Goal: Transaction & Acquisition: Purchase product/service

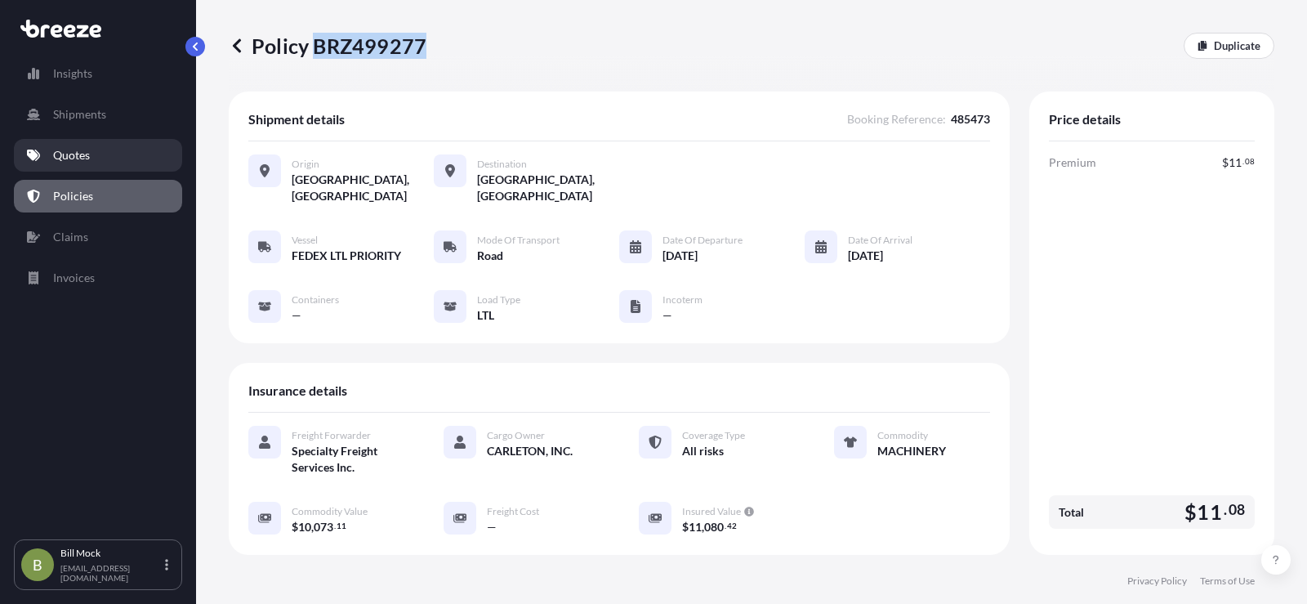
click at [74, 154] on p "Quotes" at bounding box center [71, 155] width 37 height 16
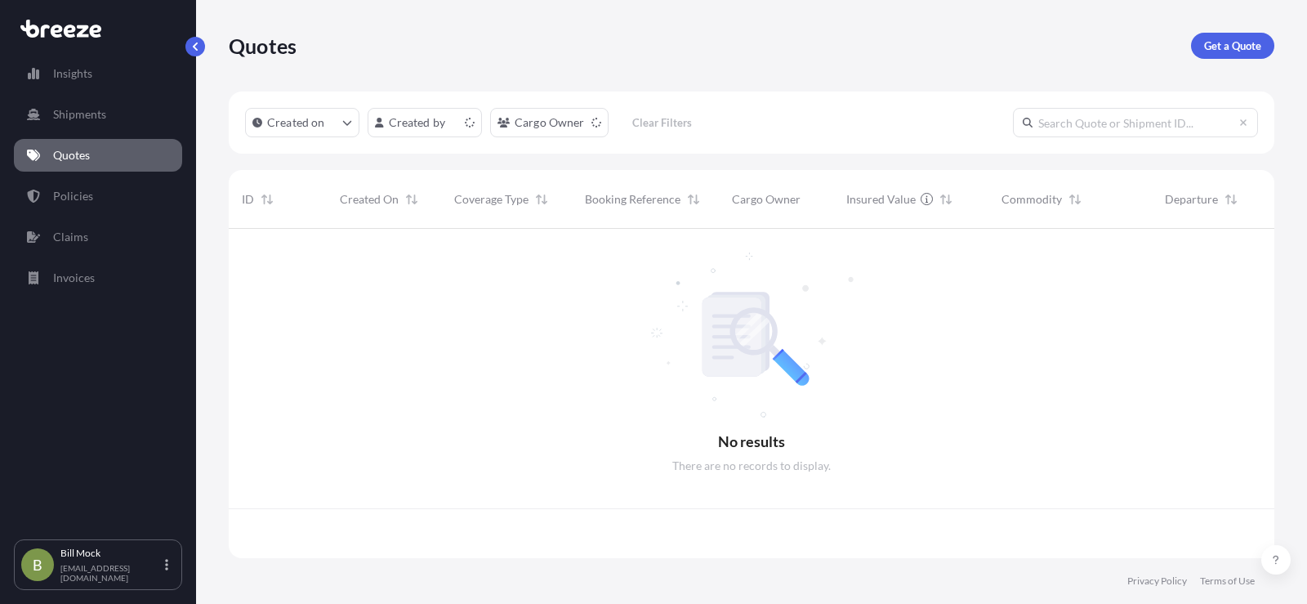
scroll to position [326, 1033]
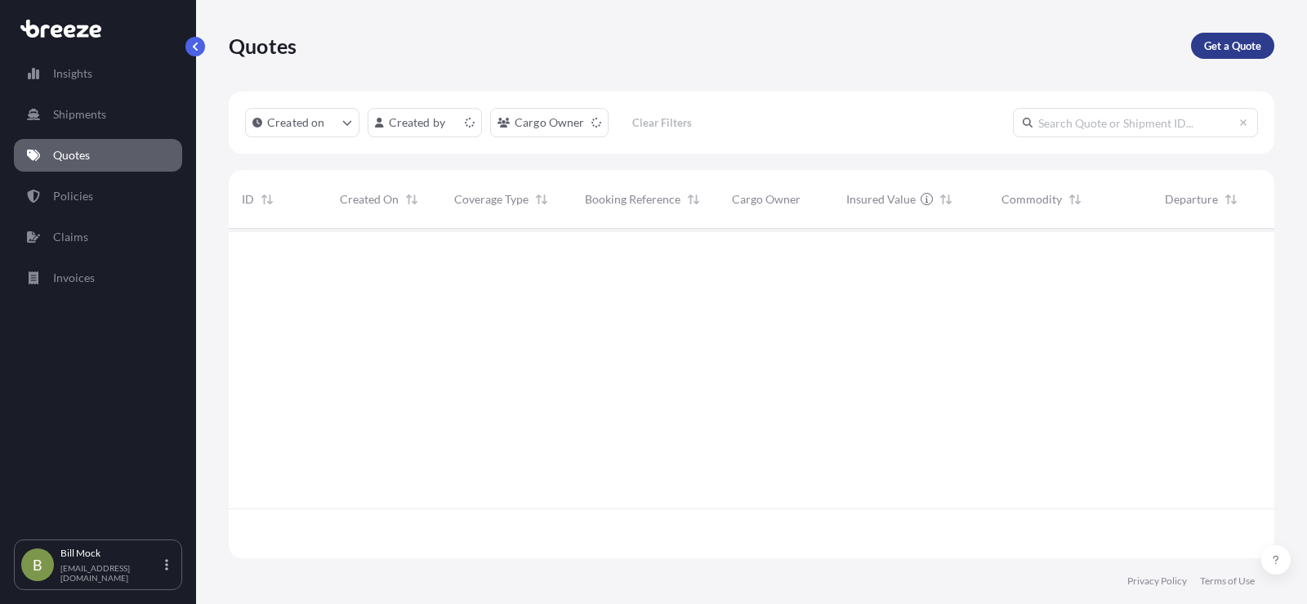
click at [1215, 49] on p "Get a Quote" at bounding box center [1232, 46] width 57 height 16
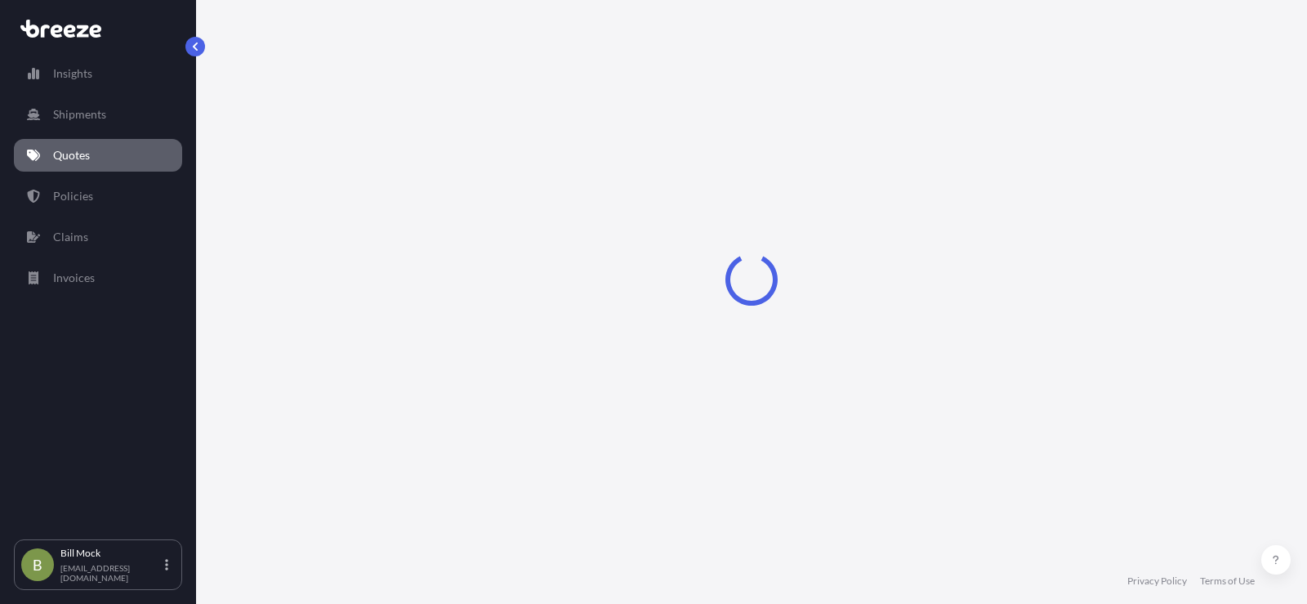
select select "Sea"
select select "1"
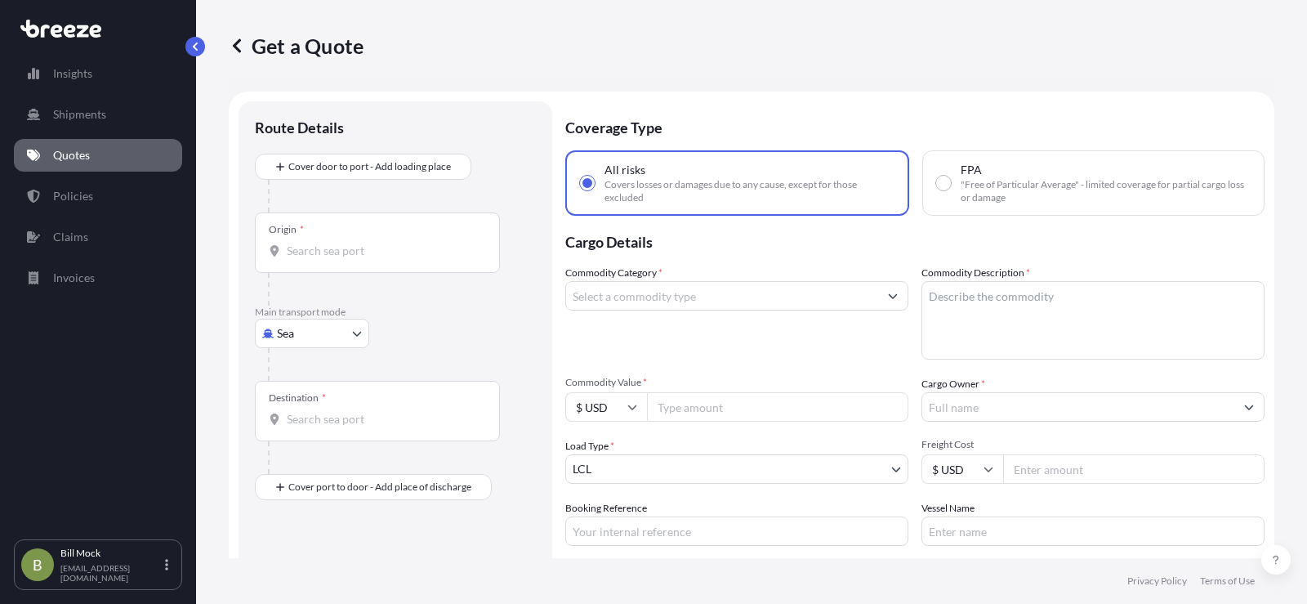
scroll to position [26, 0]
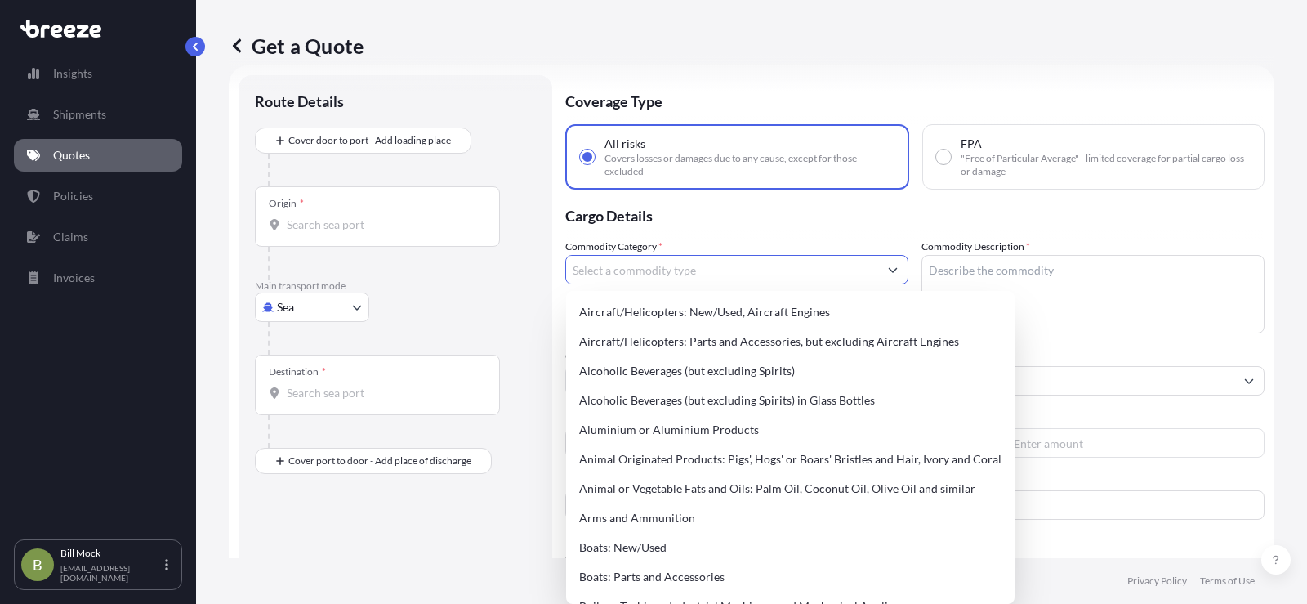
click at [637, 266] on input "Commodity Category *" at bounding box center [722, 269] width 312 height 29
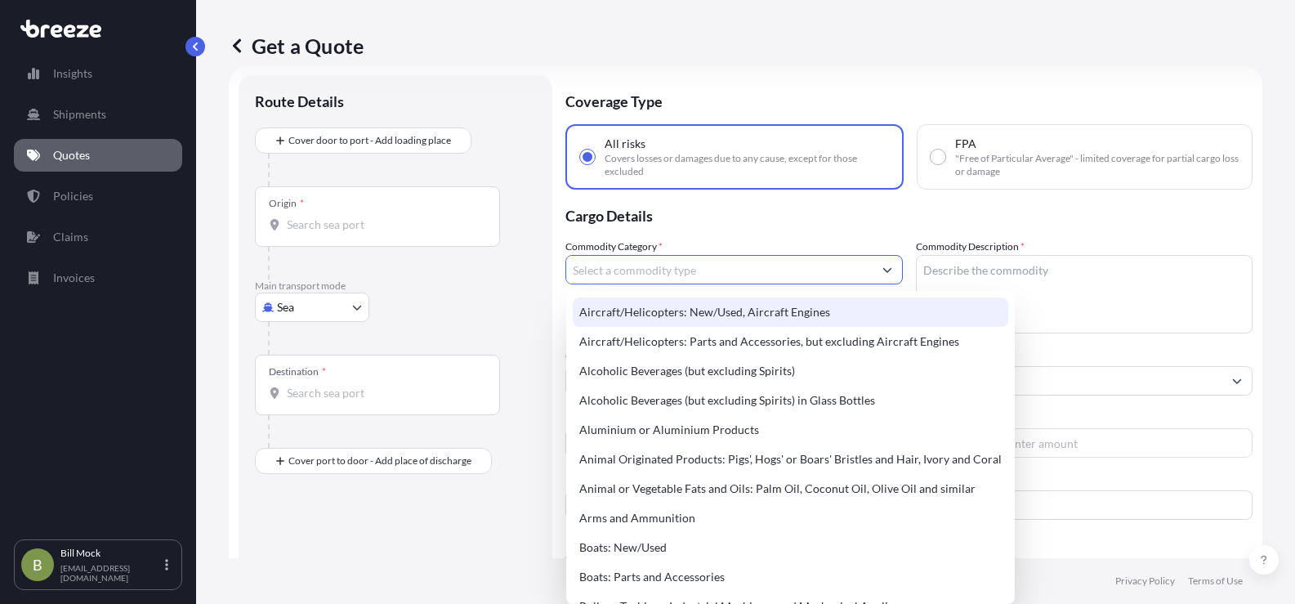
click at [541, 288] on div "Route Details Cover door to port - Add loading place Place of loading Road Road…" at bounding box center [396, 355] width 314 height 560
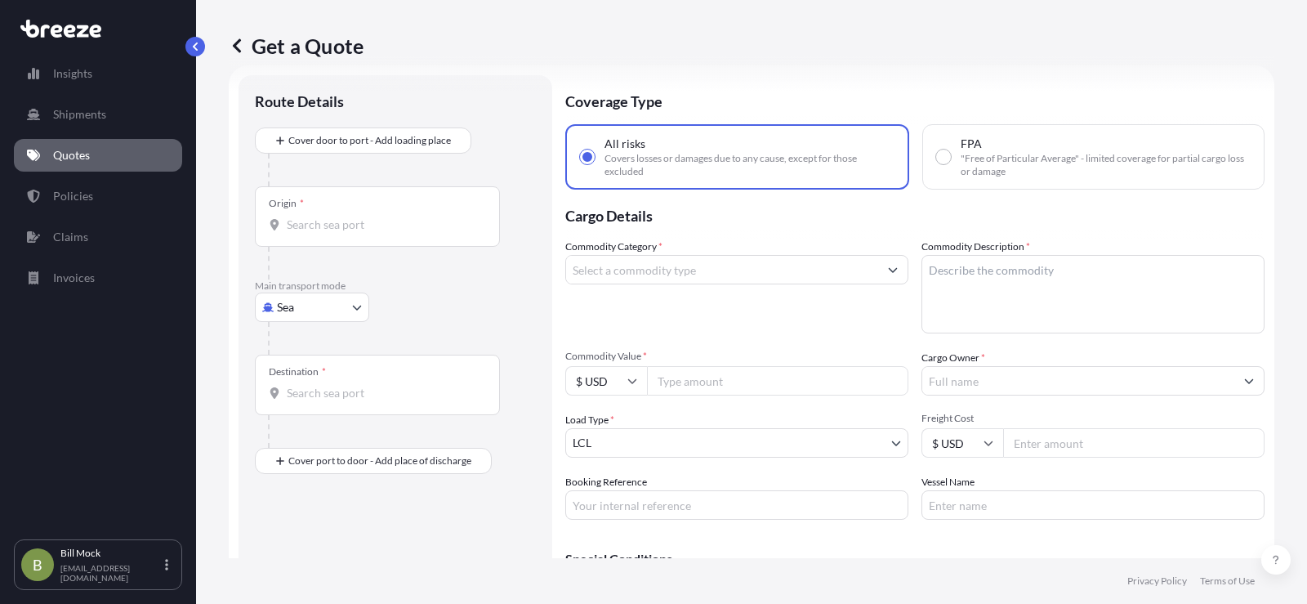
click at [675, 387] on input "Commodity Value *" at bounding box center [777, 380] width 261 height 29
type input "1668.04"
click at [280, 313] on body "145 options available. Insights Shipments Quotes Policies Claims Invoices B [PE…" at bounding box center [653, 302] width 1307 height 604
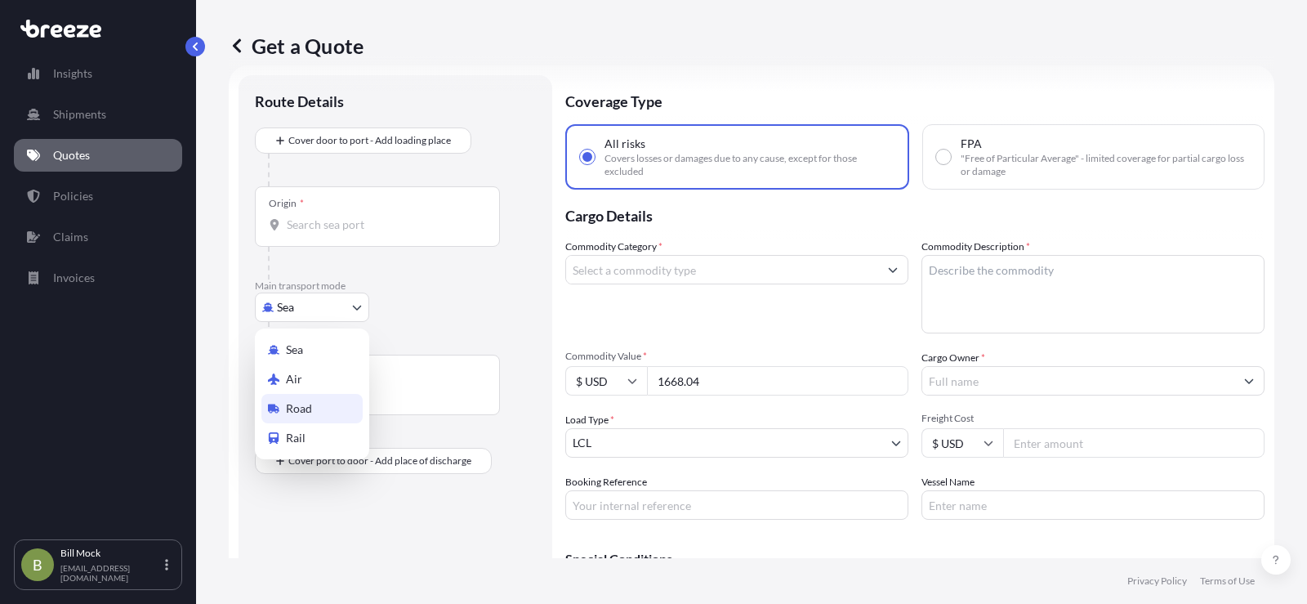
click at [304, 412] on span "Road" at bounding box center [299, 408] width 26 height 16
select select "Road"
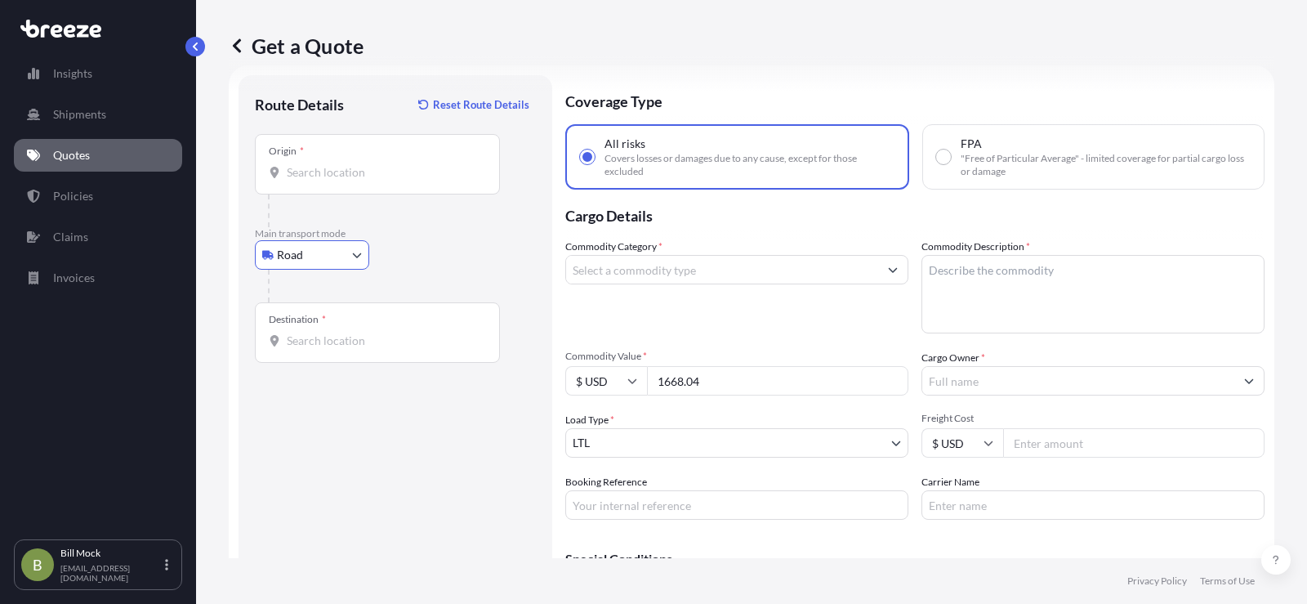
click at [305, 184] on div "Origin *" at bounding box center [377, 164] width 245 height 60
click at [305, 181] on input "Origin *" at bounding box center [383, 172] width 193 height 16
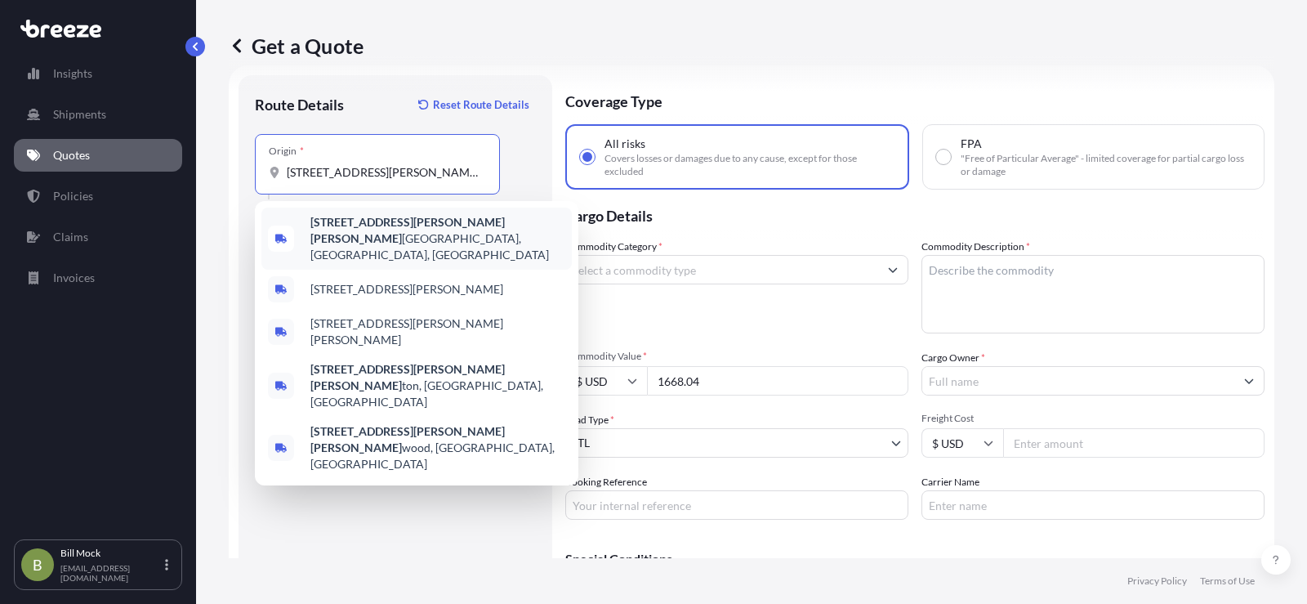
click at [382, 228] on b "[STREET_ADDRESS][PERSON_NAME][PERSON_NAME]" at bounding box center [407, 230] width 194 height 30
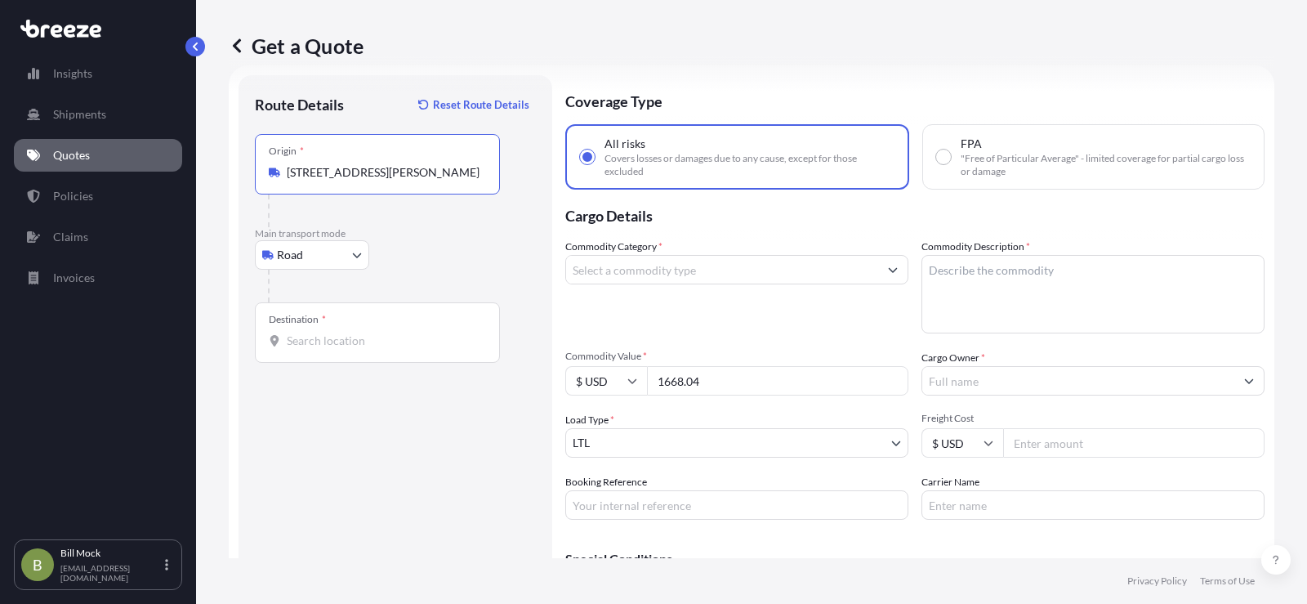
type input "[STREET_ADDRESS][PERSON_NAME]"
click at [334, 346] on input "Destination *" at bounding box center [383, 340] width 193 height 16
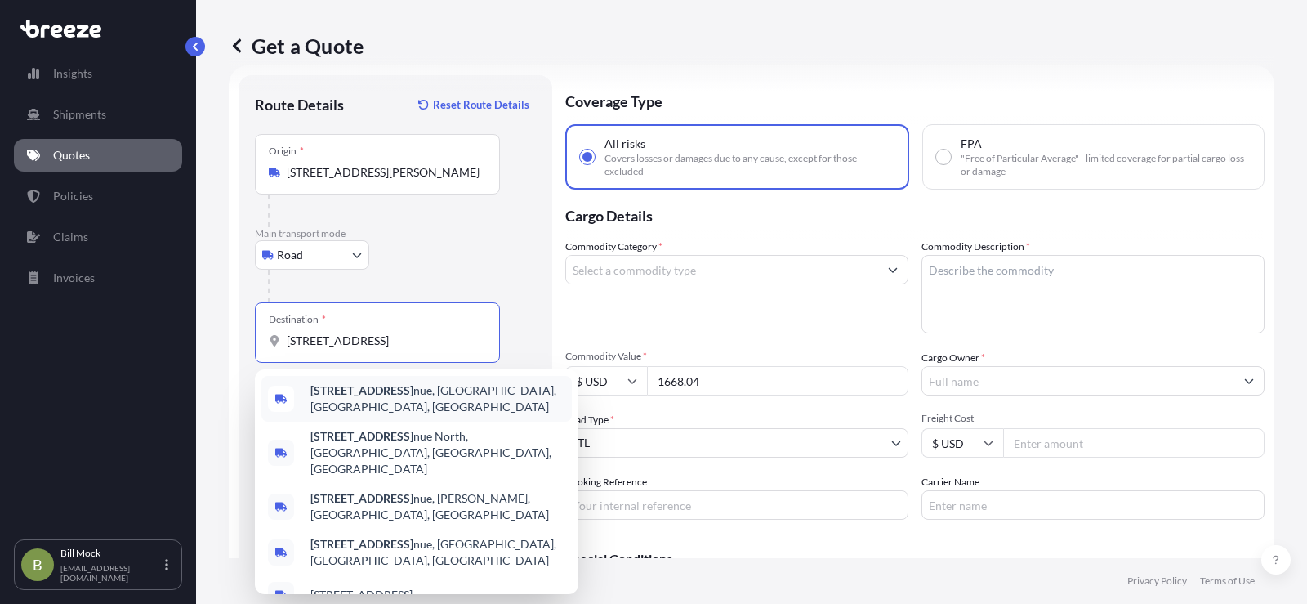
click at [436, 398] on span "[STREET_ADDRESS]" at bounding box center [437, 398] width 255 height 33
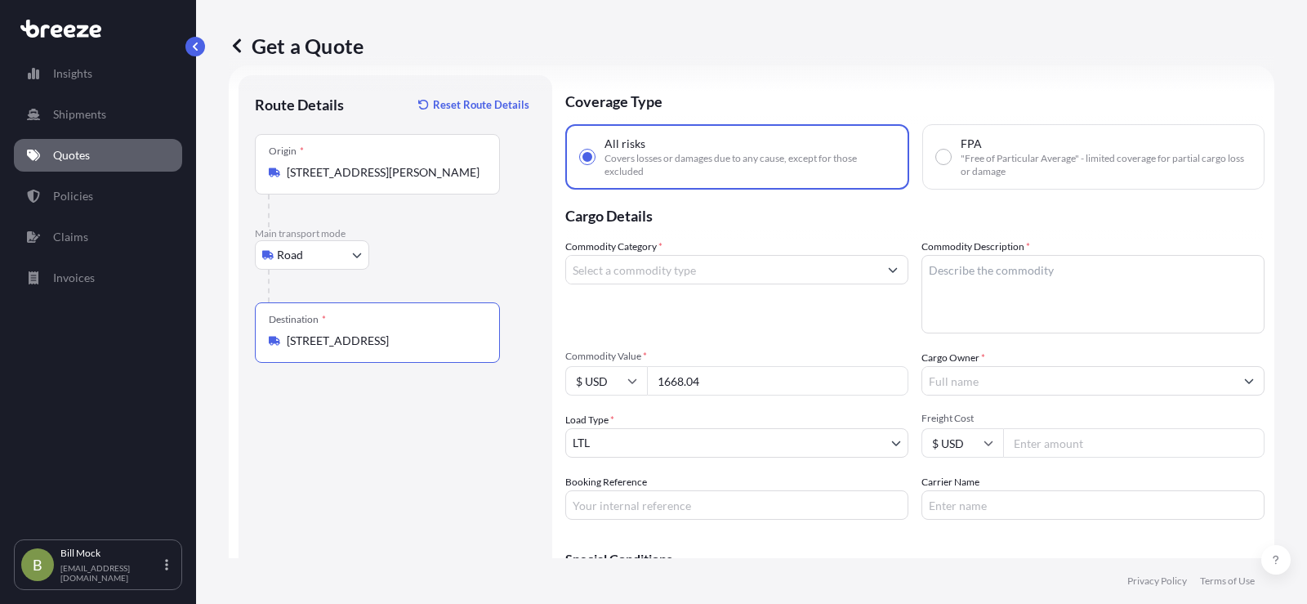
type input "[STREET_ADDRESS]"
click at [622, 272] on input "Commodity Category *" at bounding box center [722, 269] width 312 height 29
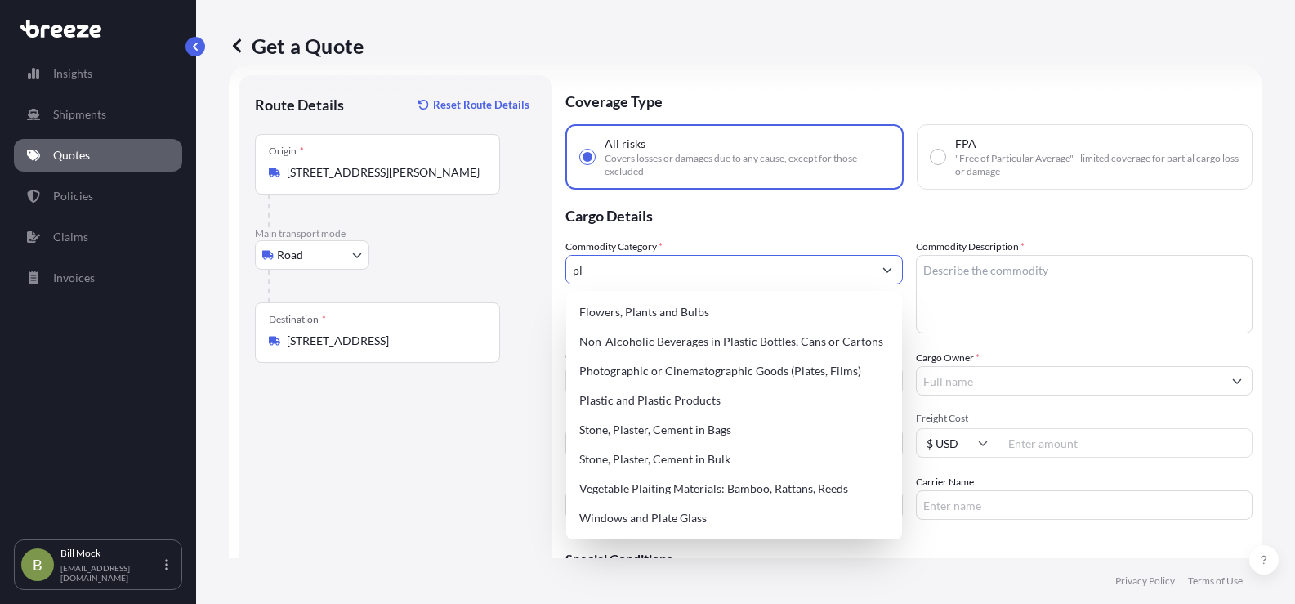
type input "p"
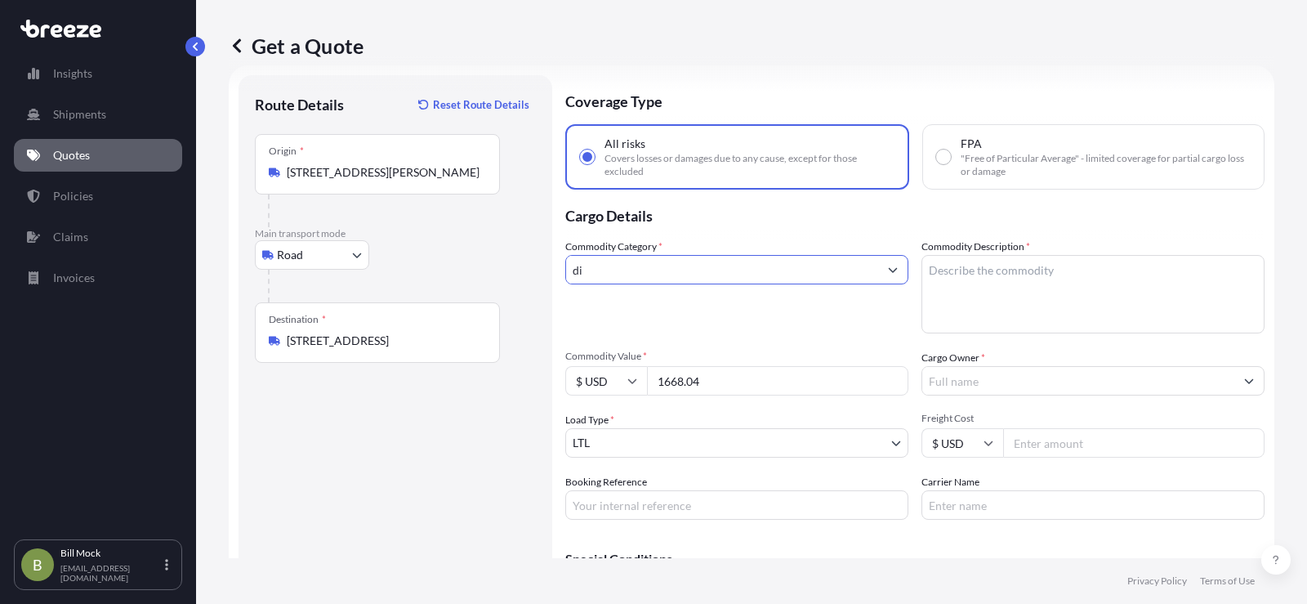
type input "d"
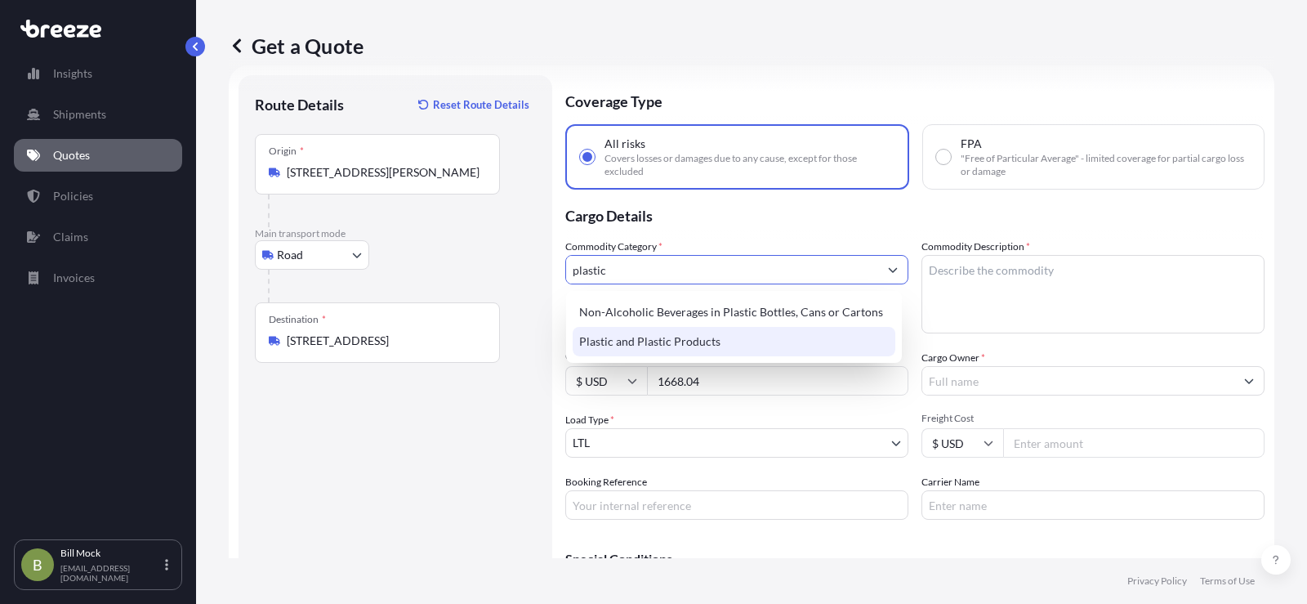
click at [655, 341] on div "Plastic and Plastic Products" at bounding box center [734, 341] width 323 height 29
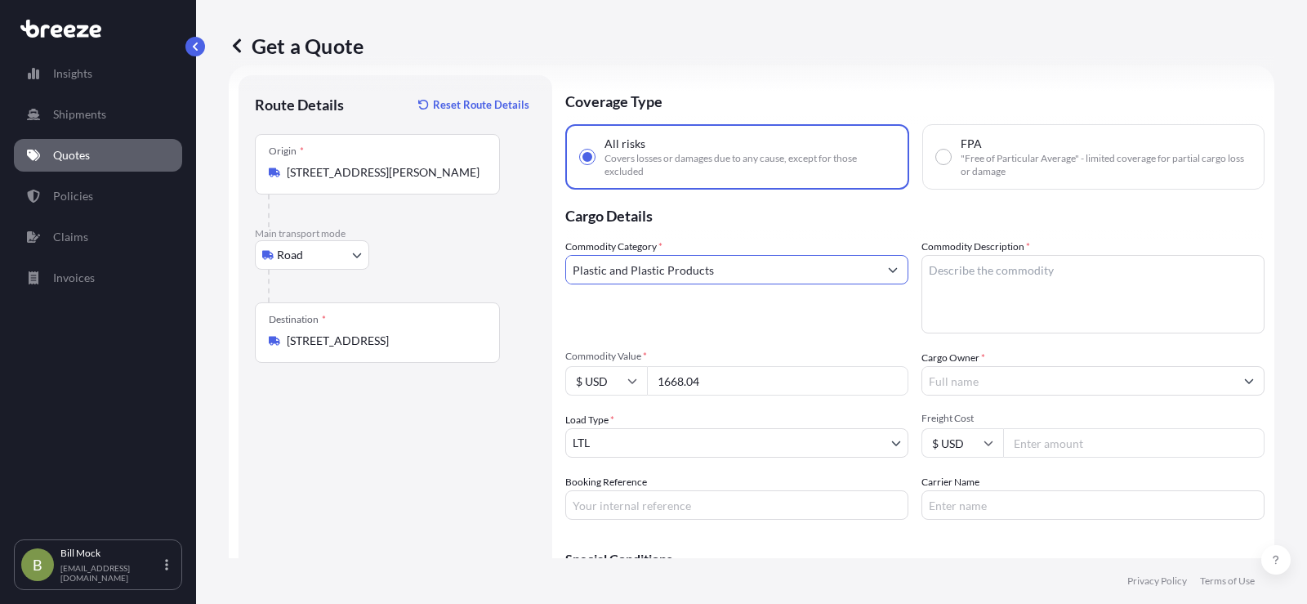
type input "Plastic and Plastic Products"
click at [968, 263] on textarea "Commodity Description *" at bounding box center [1092, 294] width 343 height 78
type textarea "p"
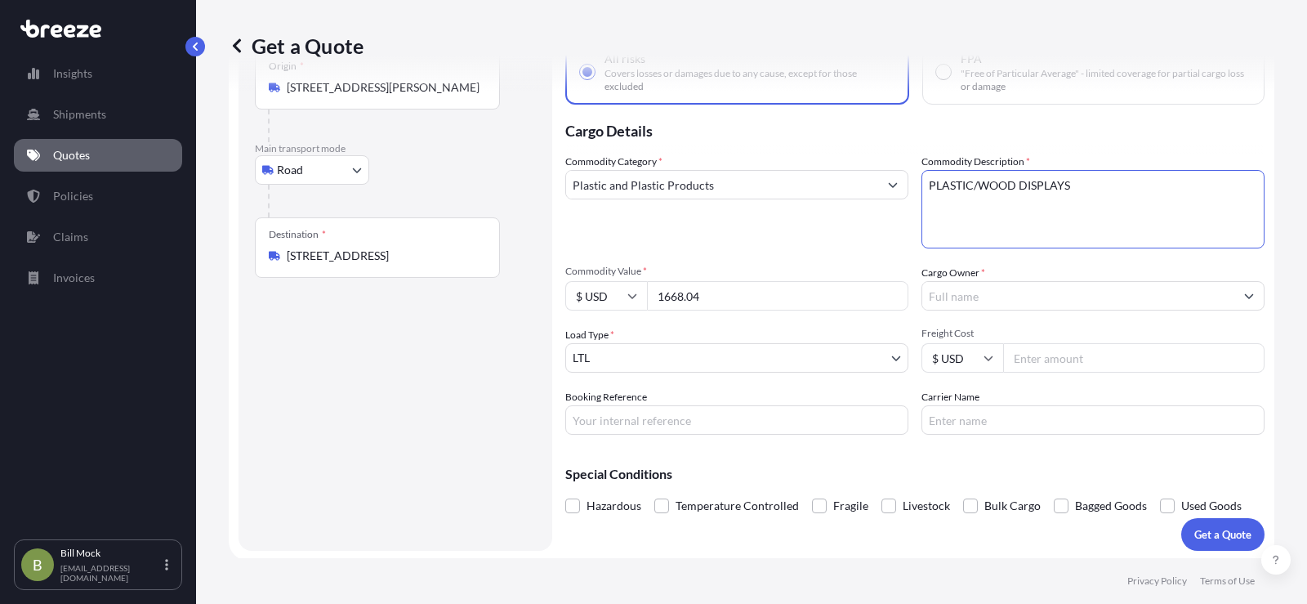
scroll to position [114, 0]
type textarea "PLASTIC/WOOD DISPLAYS"
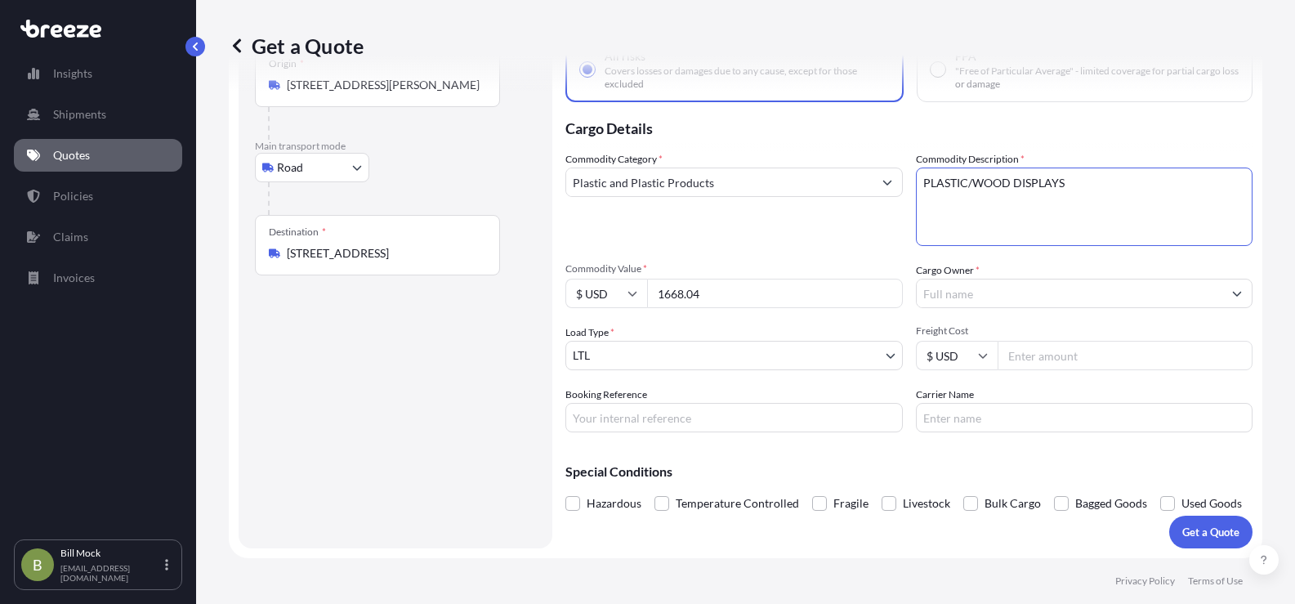
click at [951, 293] on input "Cargo Owner *" at bounding box center [1069, 293] width 306 height 29
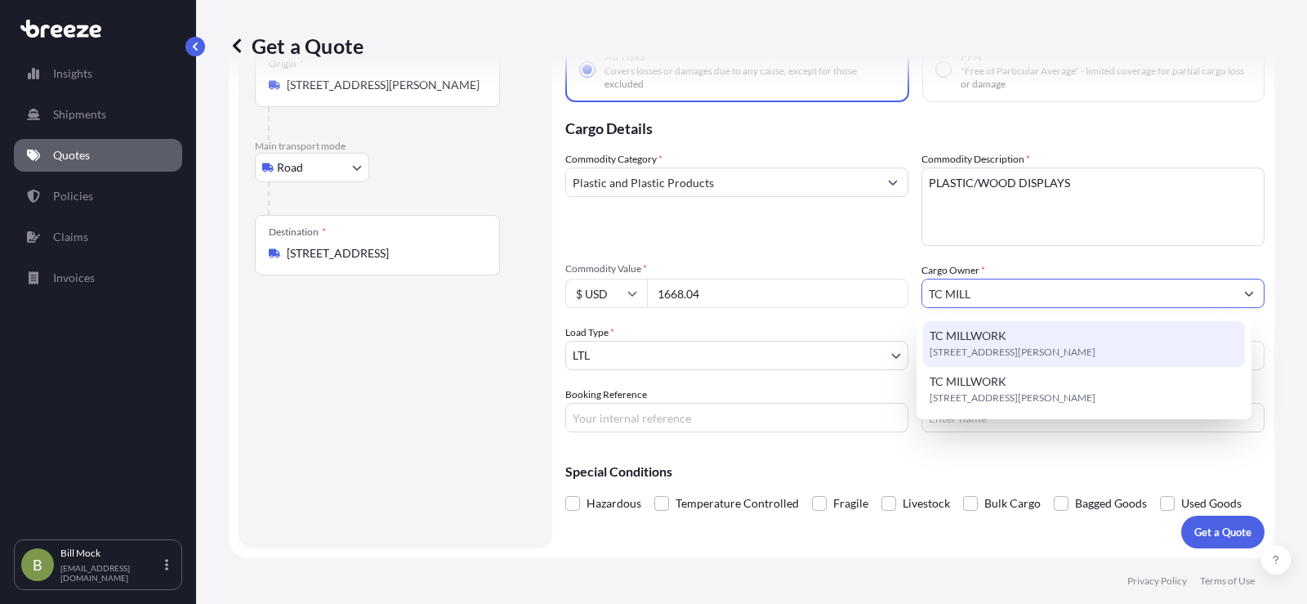
click at [987, 347] on span "[STREET_ADDRESS][PERSON_NAME]" at bounding box center [1013, 352] width 166 height 16
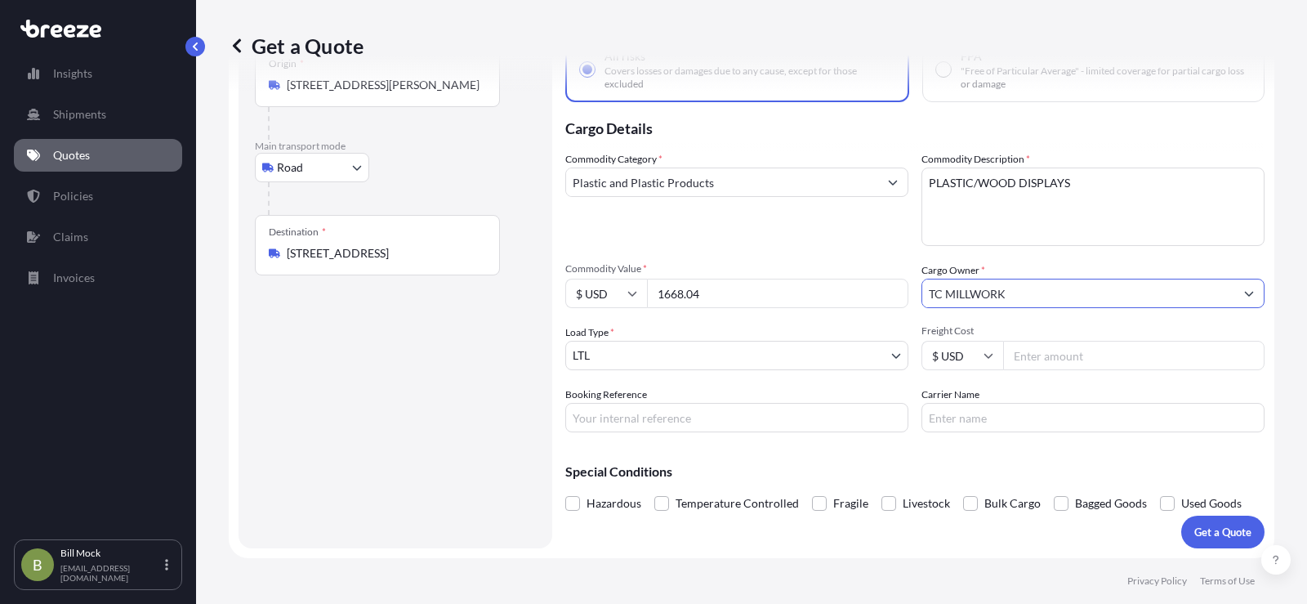
type input "TC MILLWORK"
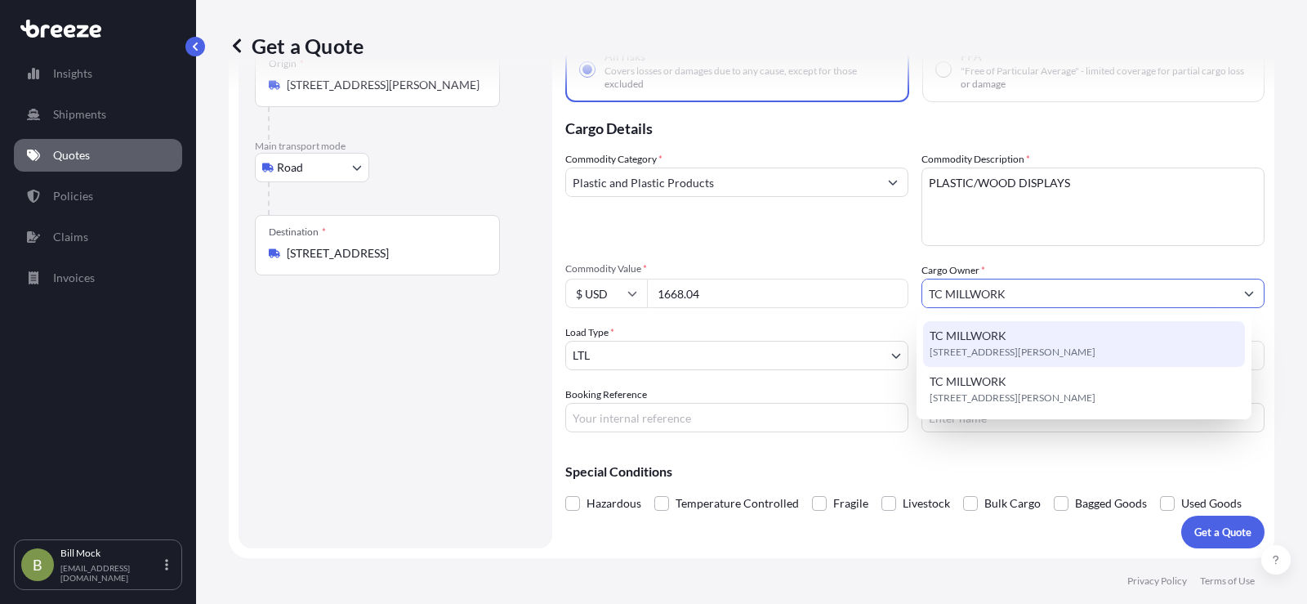
click at [954, 337] on span "TC MILLWORK" at bounding box center [968, 336] width 77 height 16
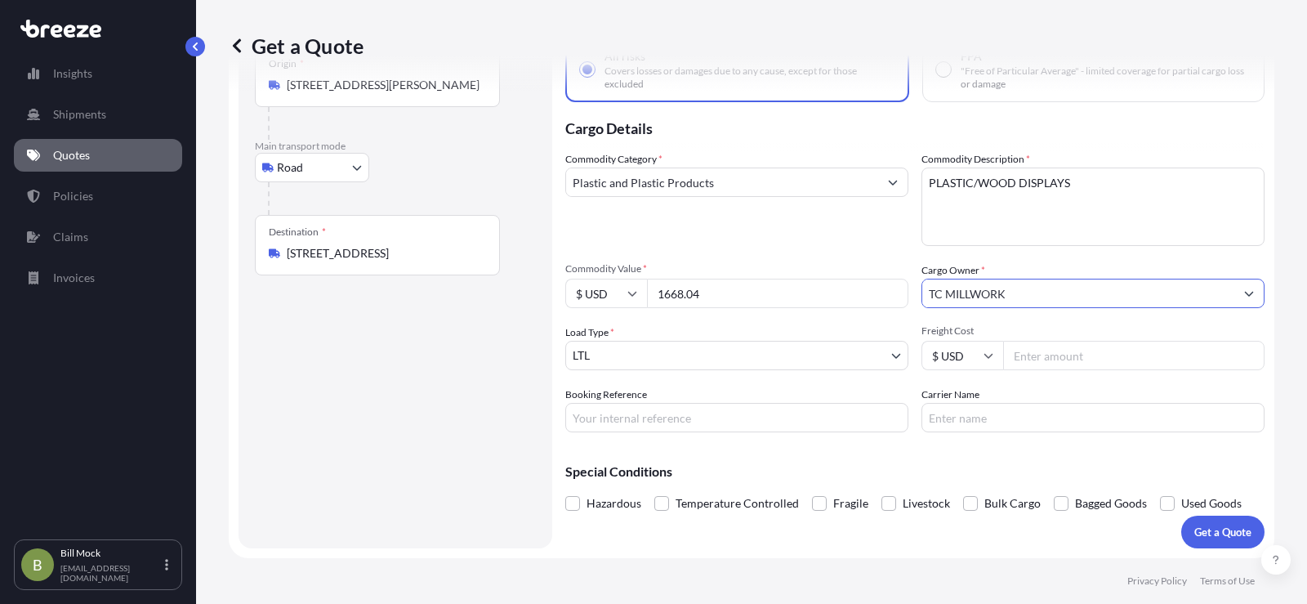
click at [957, 417] on input "Carrier Name" at bounding box center [1092, 417] width 343 height 29
paste input "485560"
type input "485560"
drag, startPoint x: 970, startPoint y: 417, endPoint x: 882, endPoint y: 405, distance: 88.1
click at [886, 414] on div "Commodity Category * Plastic and Plastic Products Commodity Description * PLAST…" at bounding box center [914, 291] width 699 height 281
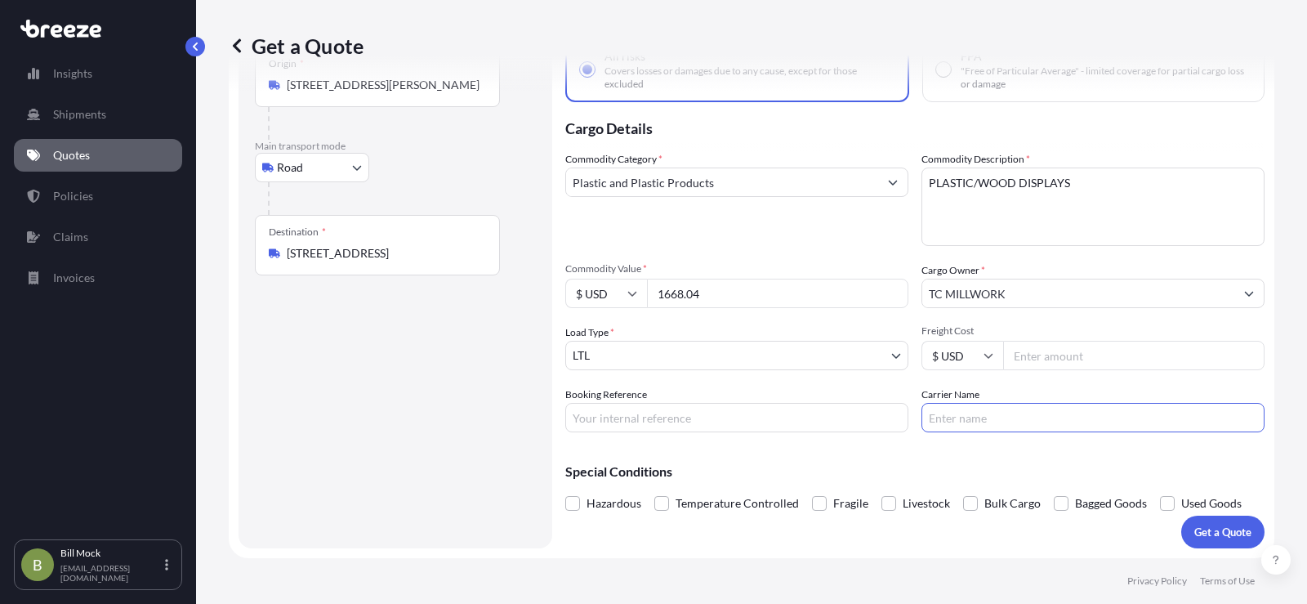
click at [671, 421] on input "Booking Reference" at bounding box center [736, 417] width 343 height 29
paste input "485560"
type input "485560"
click at [943, 419] on input "Carrier Name" at bounding box center [1092, 417] width 343 height 29
type input "F"
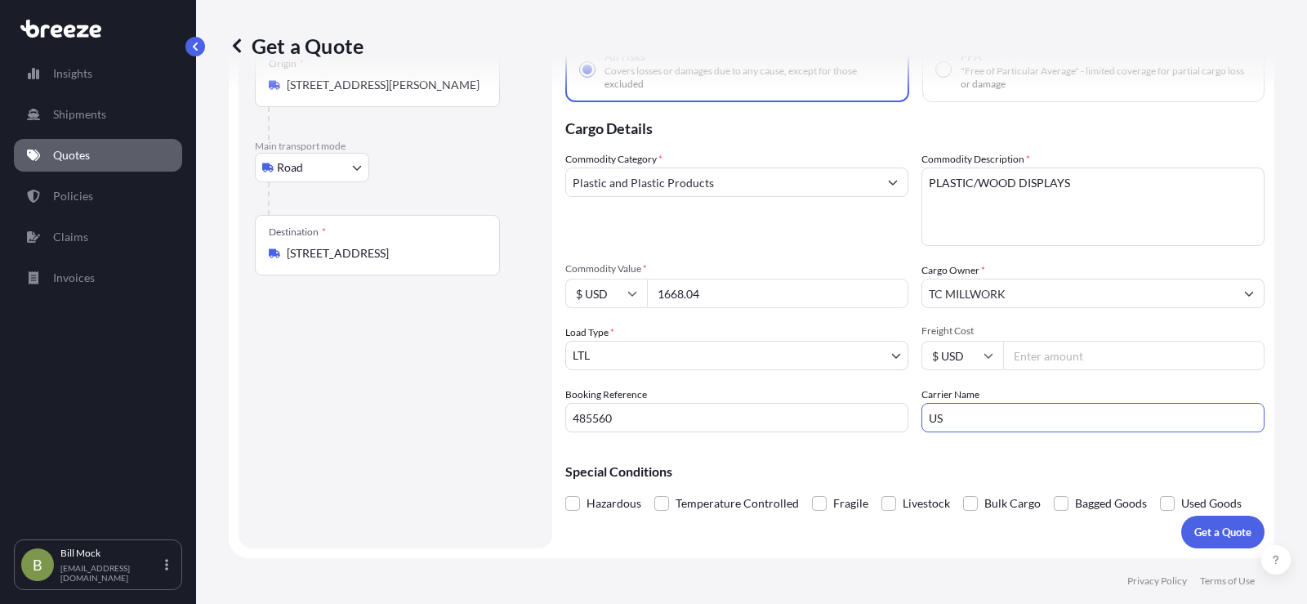
type input "US LOGISTICS"
click at [1204, 527] on p "Get a Quote" at bounding box center [1222, 532] width 57 height 16
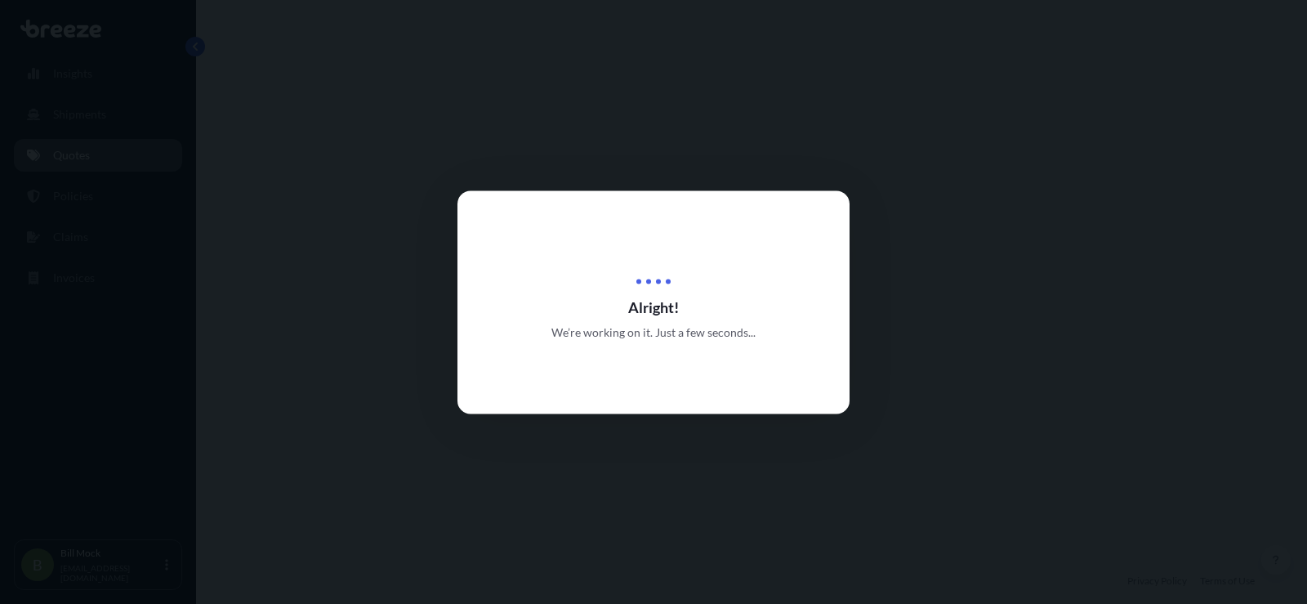
select select "Road"
select select "1"
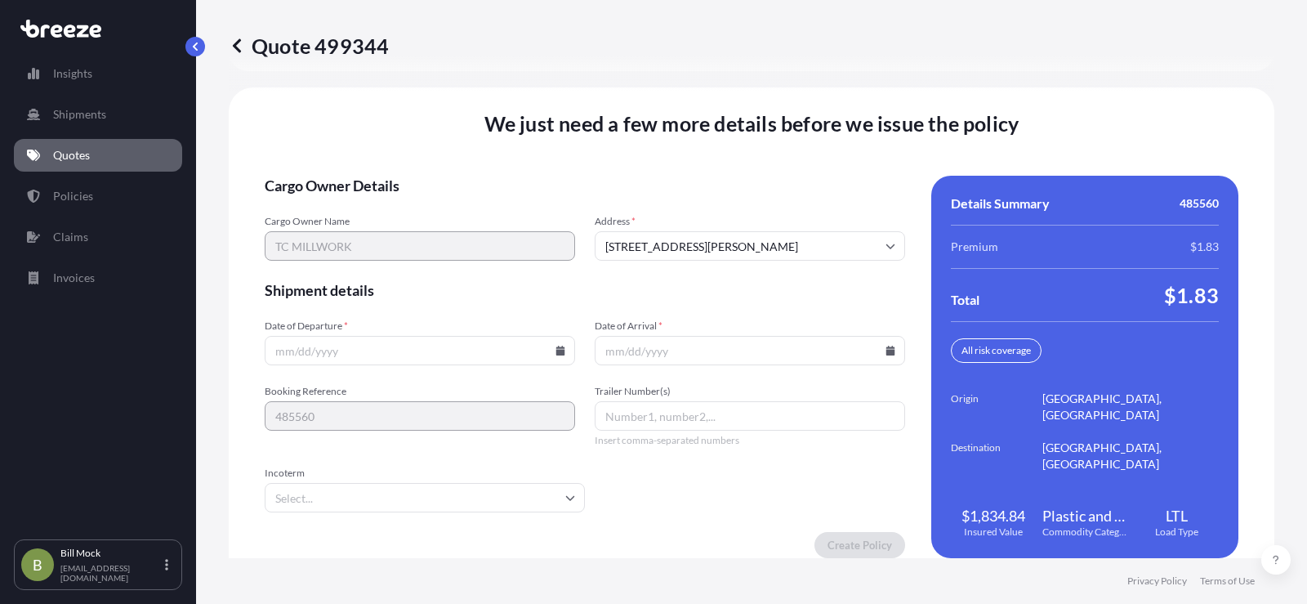
scroll to position [2258, 0]
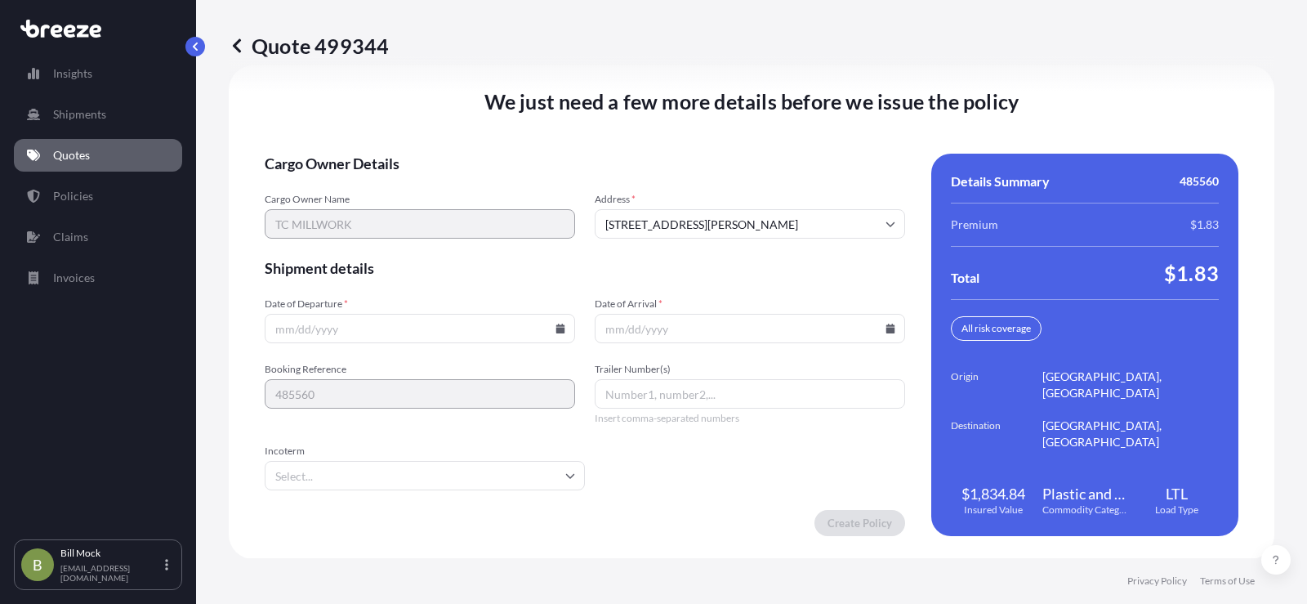
click at [559, 332] on icon at bounding box center [560, 328] width 9 height 10
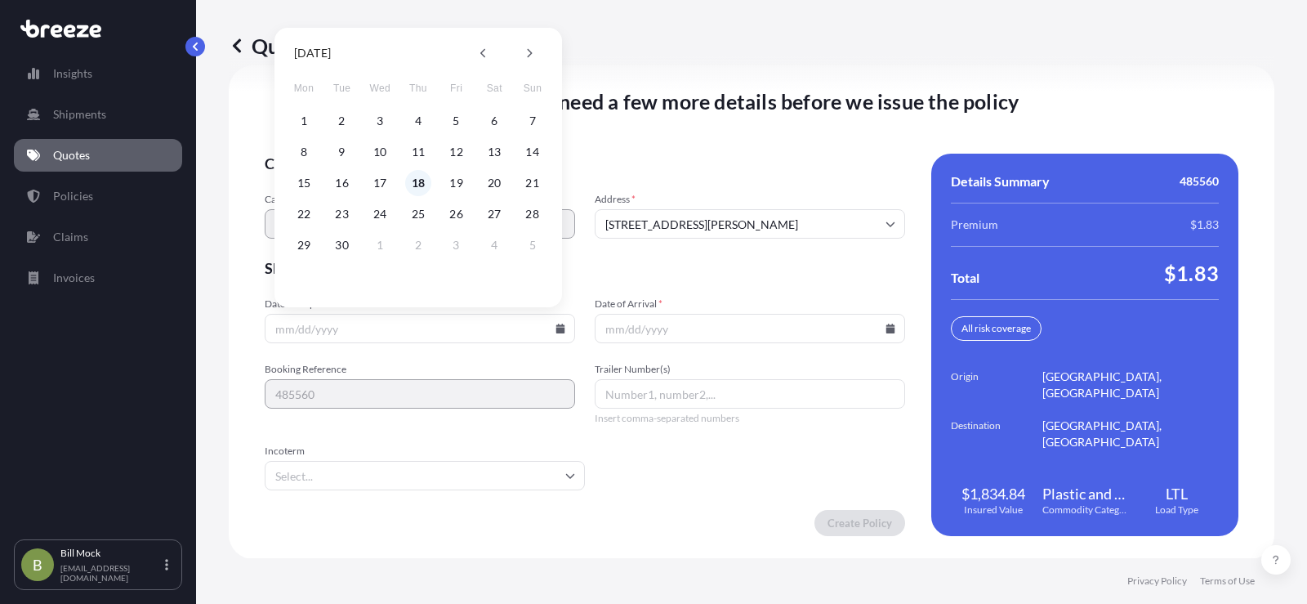
click at [421, 184] on button "18" at bounding box center [418, 183] width 26 height 26
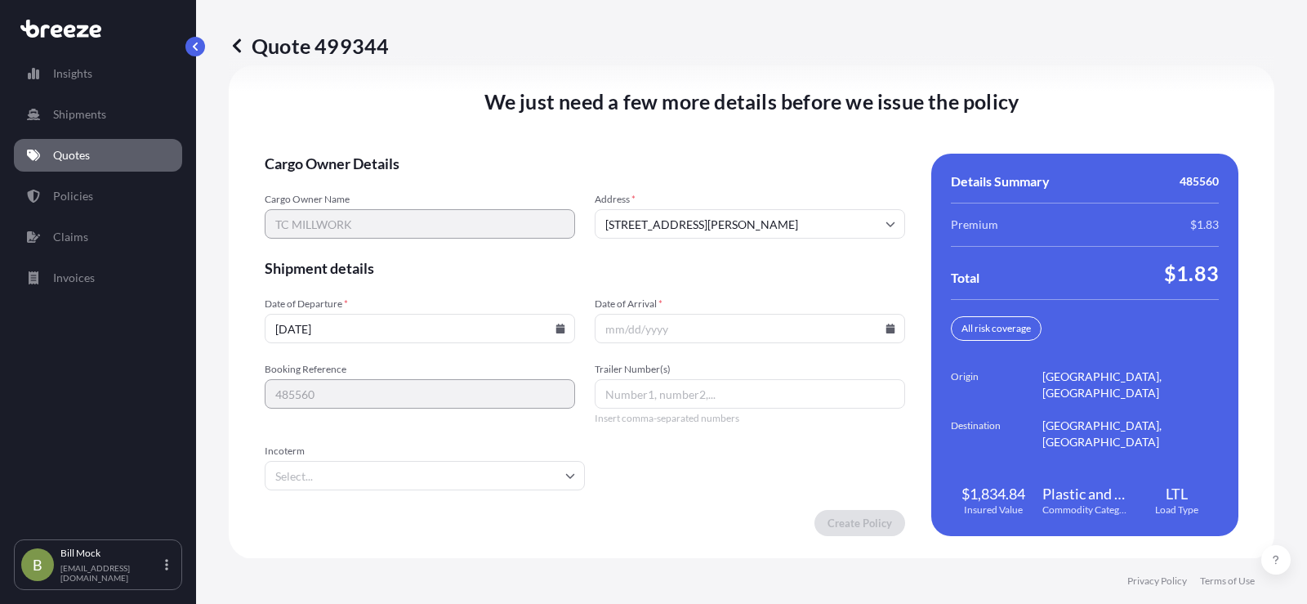
type input "[DATE]"
click at [886, 330] on icon at bounding box center [890, 328] width 9 height 10
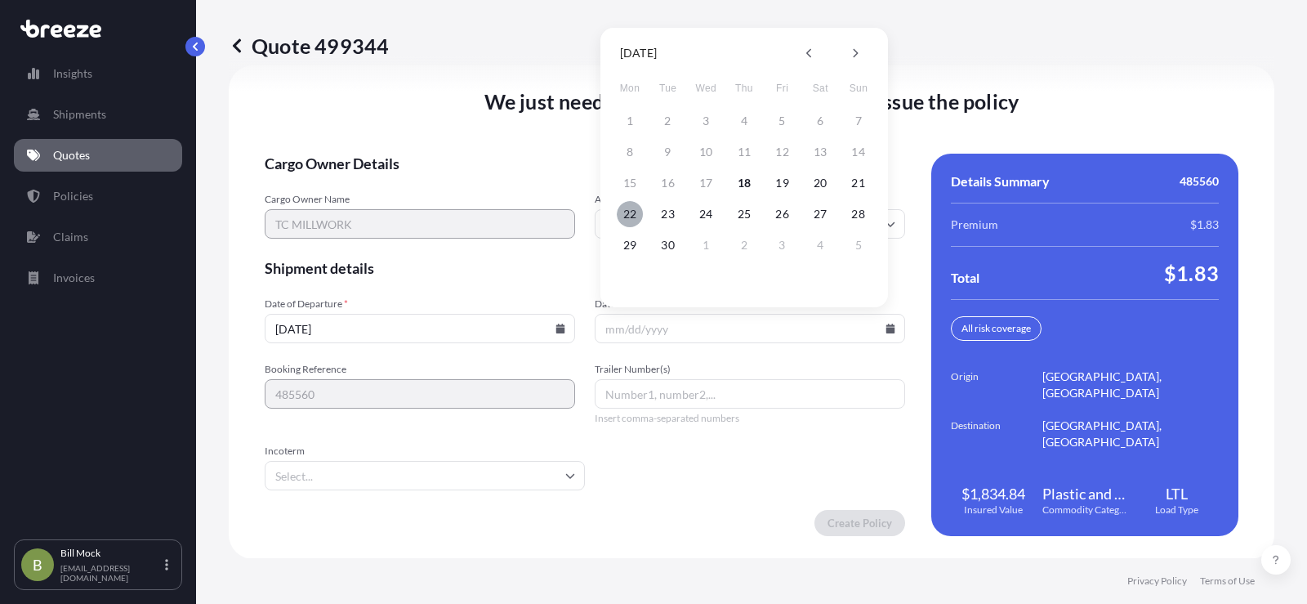
click at [629, 210] on button "22" at bounding box center [630, 214] width 26 height 26
type input "[DATE]"
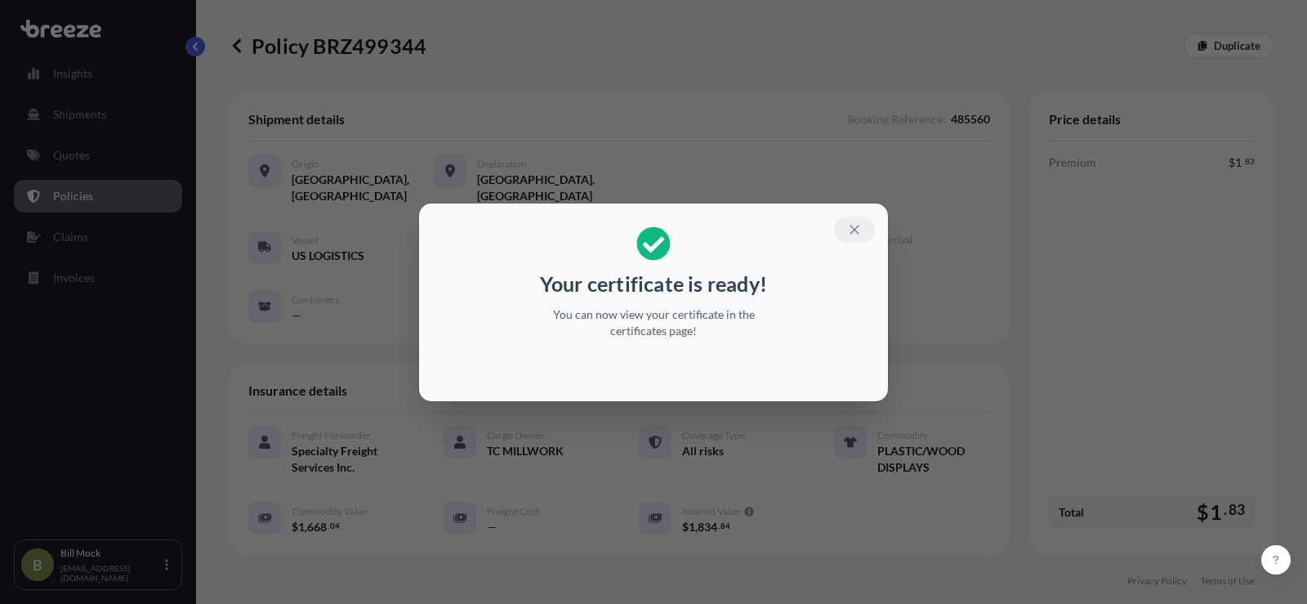
click at [853, 228] on icon "button" at bounding box center [853, 229] width 9 height 9
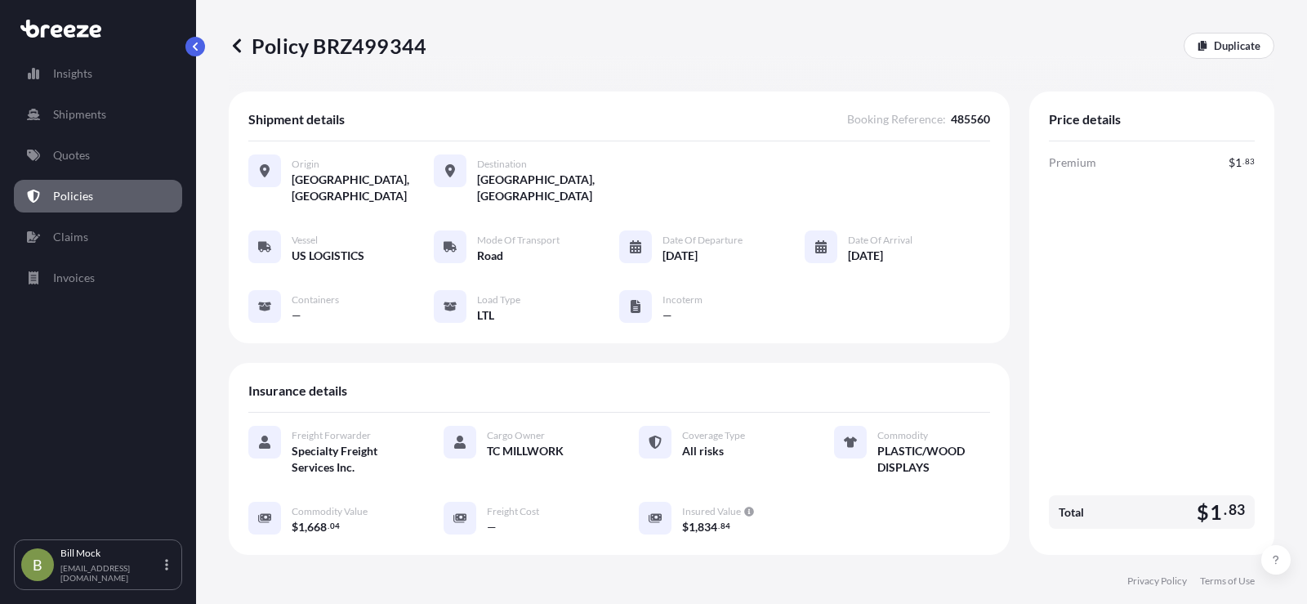
click at [366, 50] on p "Policy BRZ499344" at bounding box center [328, 46] width 198 height 26
copy p "BRZ499344"
